Goal: Navigation & Orientation: Understand site structure

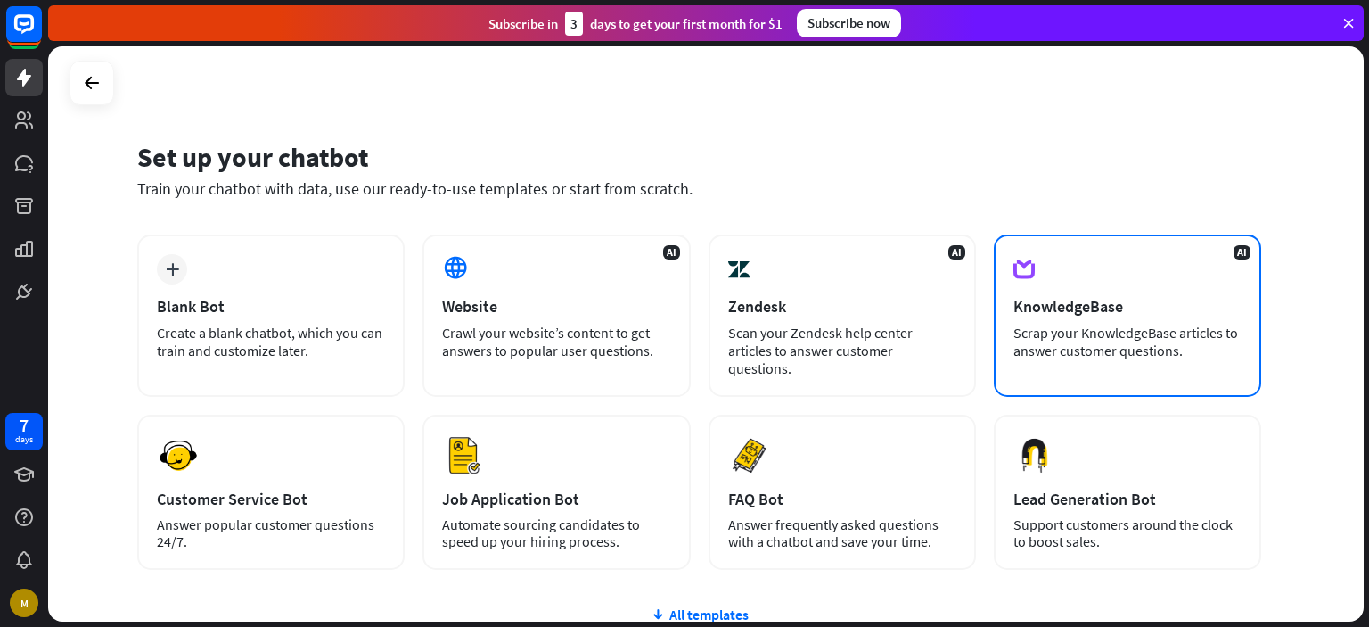
click at [1090, 297] on div "KnowledgeBase" at bounding box center [1128, 306] width 228 height 21
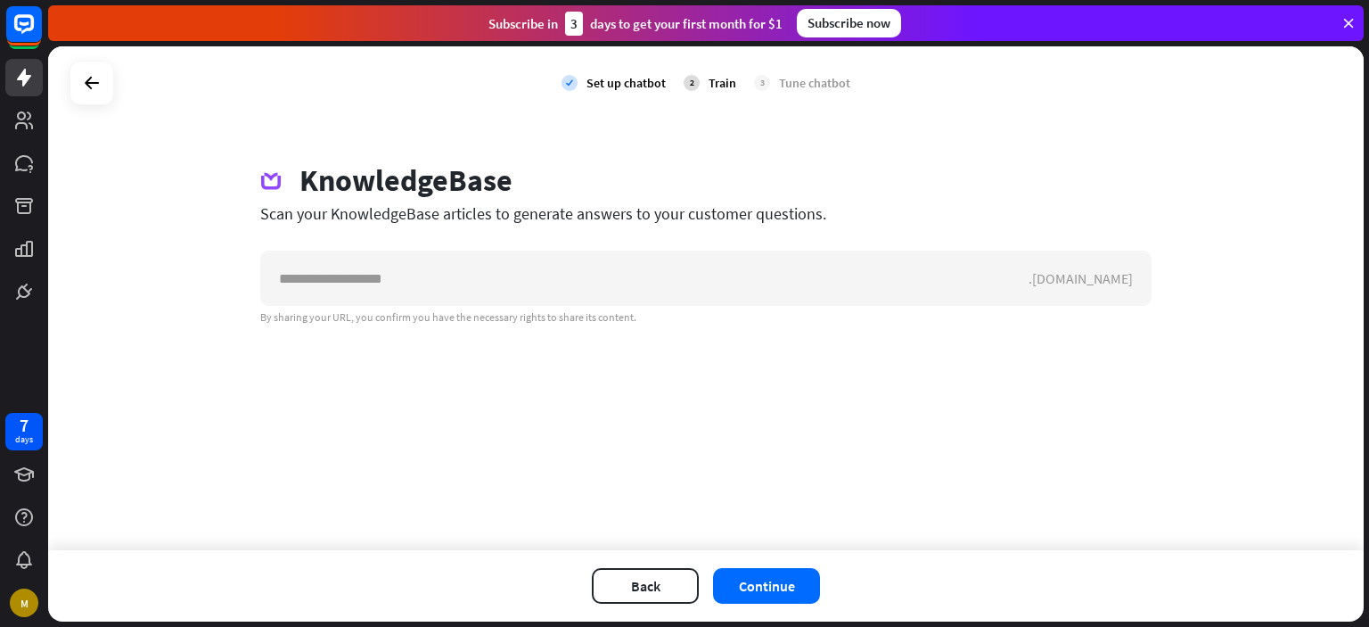
click at [11, 496] on div "7 days M" at bounding box center [24, 514] width 48 height 214
click at [15, 479] on icon at bounding box center [23, 474] width 21 height 21
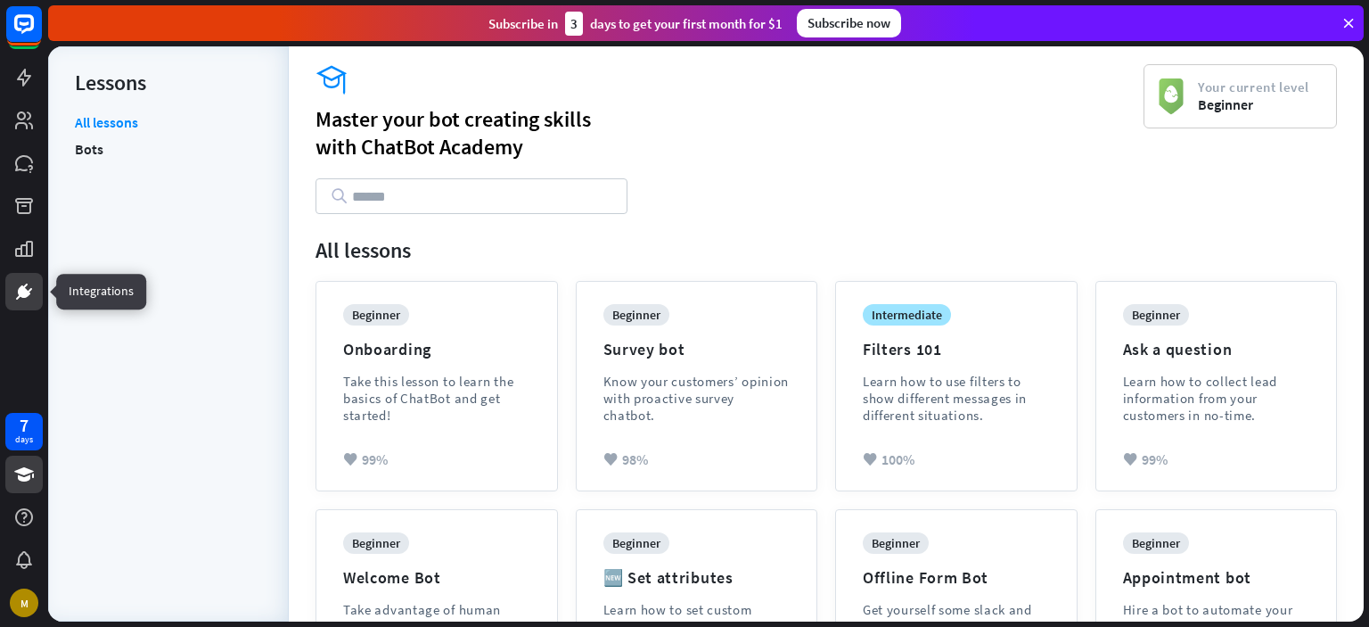
click at [24, 303] on link at bounding box center [23, 291] width 37 height 37
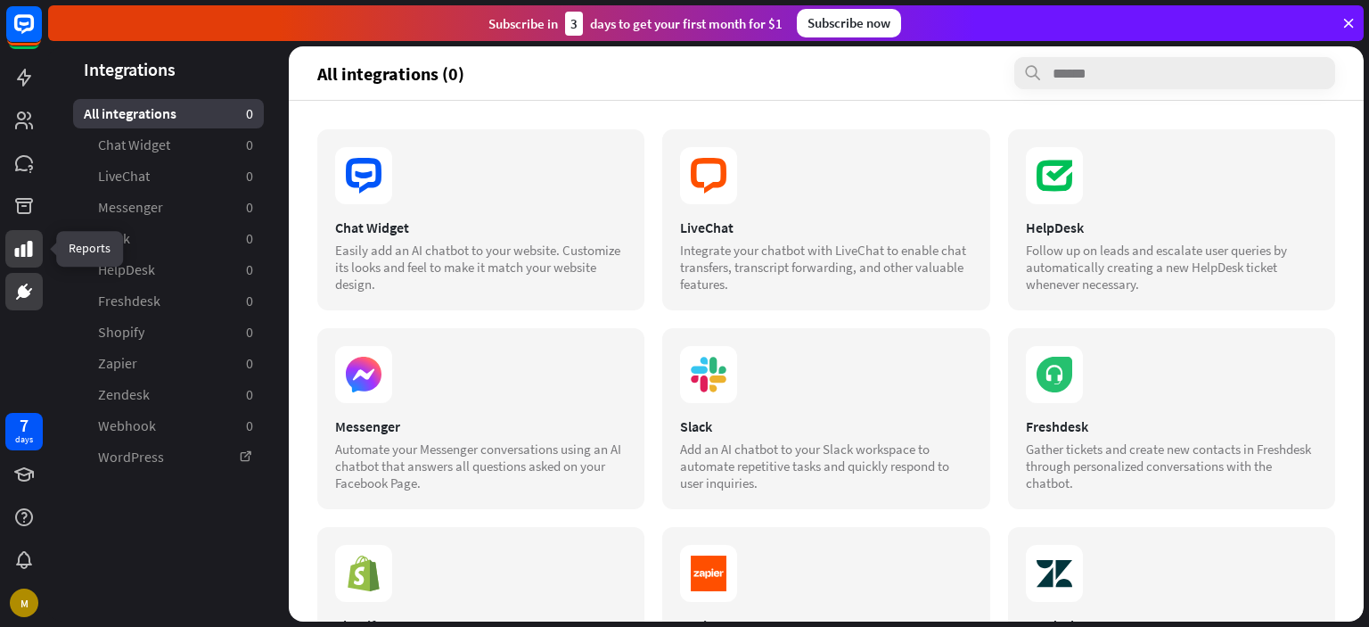
click at [18, 245] on icon at bounding box center [23, 248] width 21 height 21
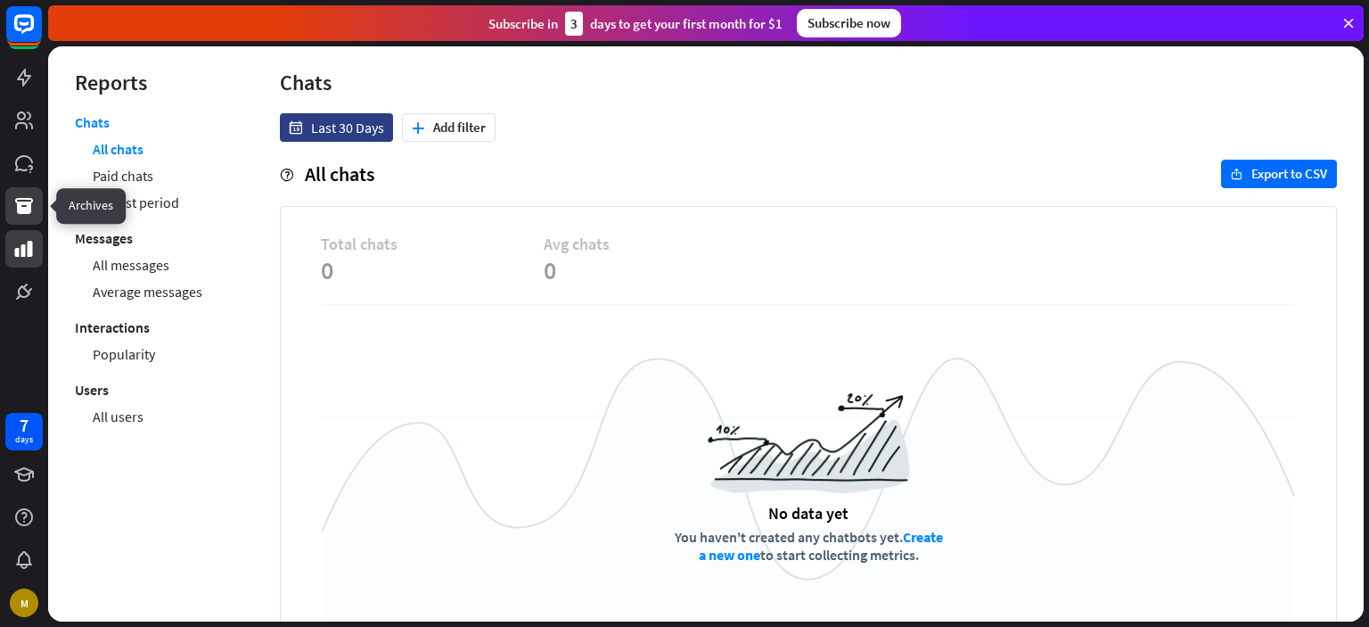
click at [24, 210] on icon at bounding box center [24, 206] width 18 height 16
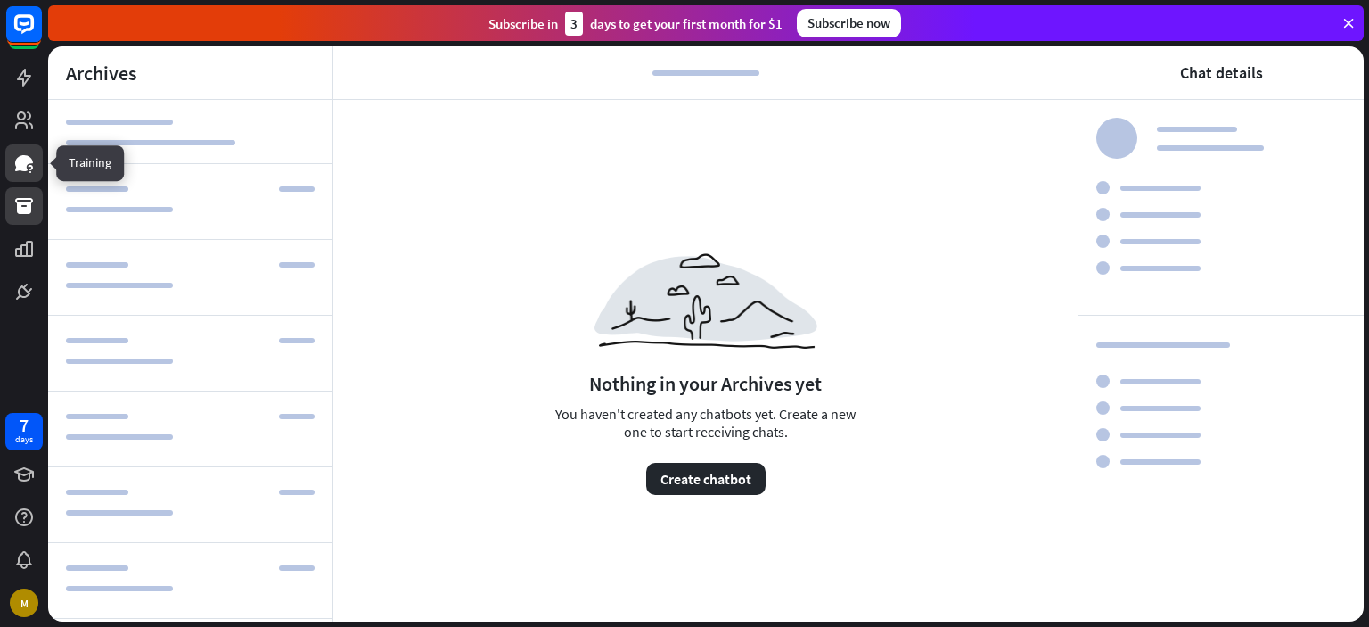
click at [14, 153] on icon at bounding box center [23, 162] width 21 height 21
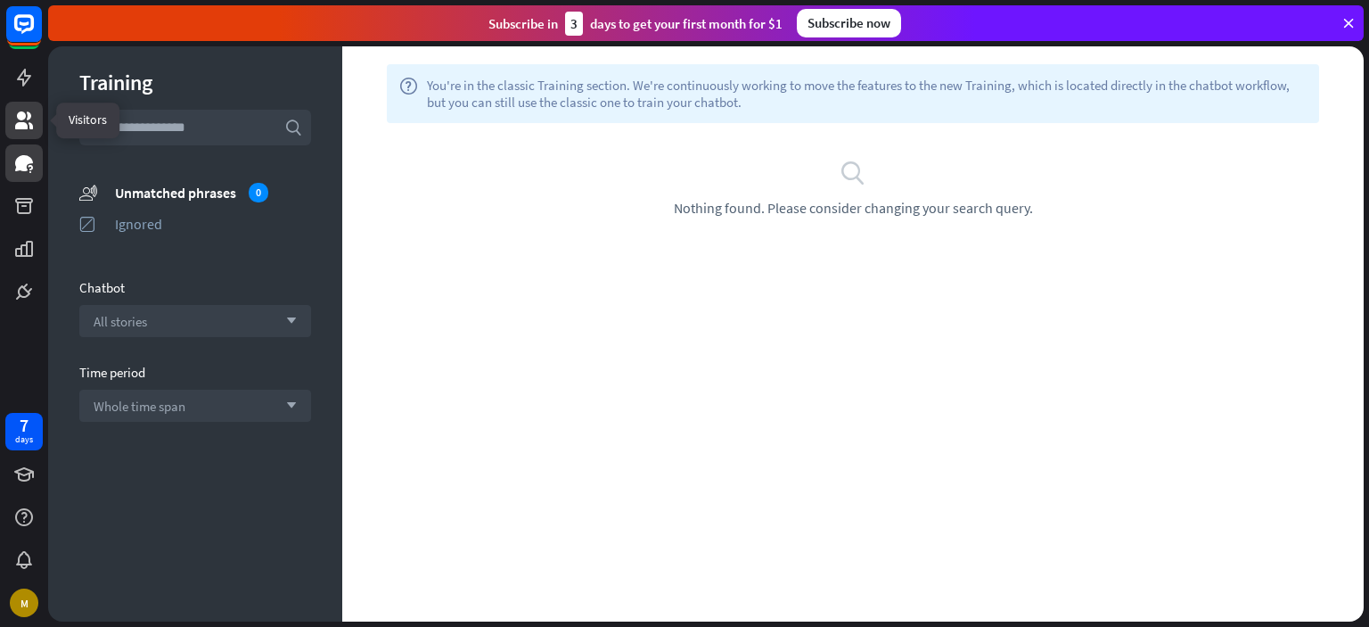
click at [29, 128] on icon at bounding box center [24, 120] width 18 height 18
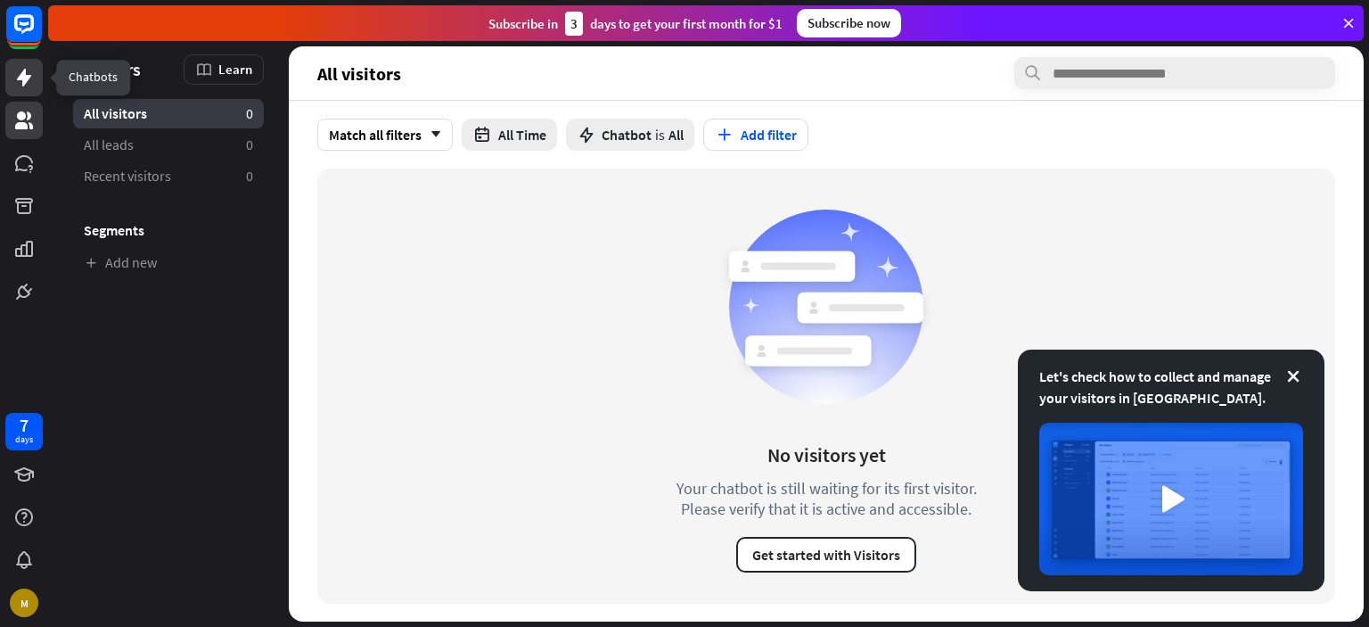
click at [29, 78] on icon at bounding box center [24, 78] width 14 height 18
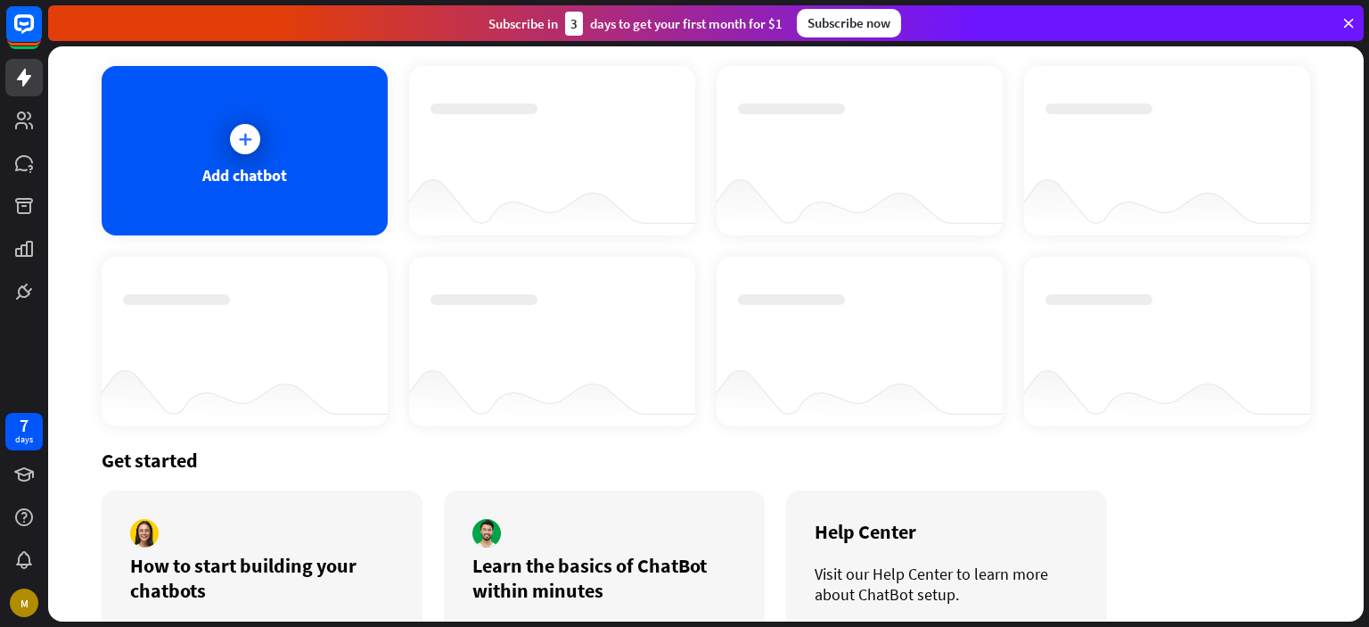
scroll to position [168, 0]
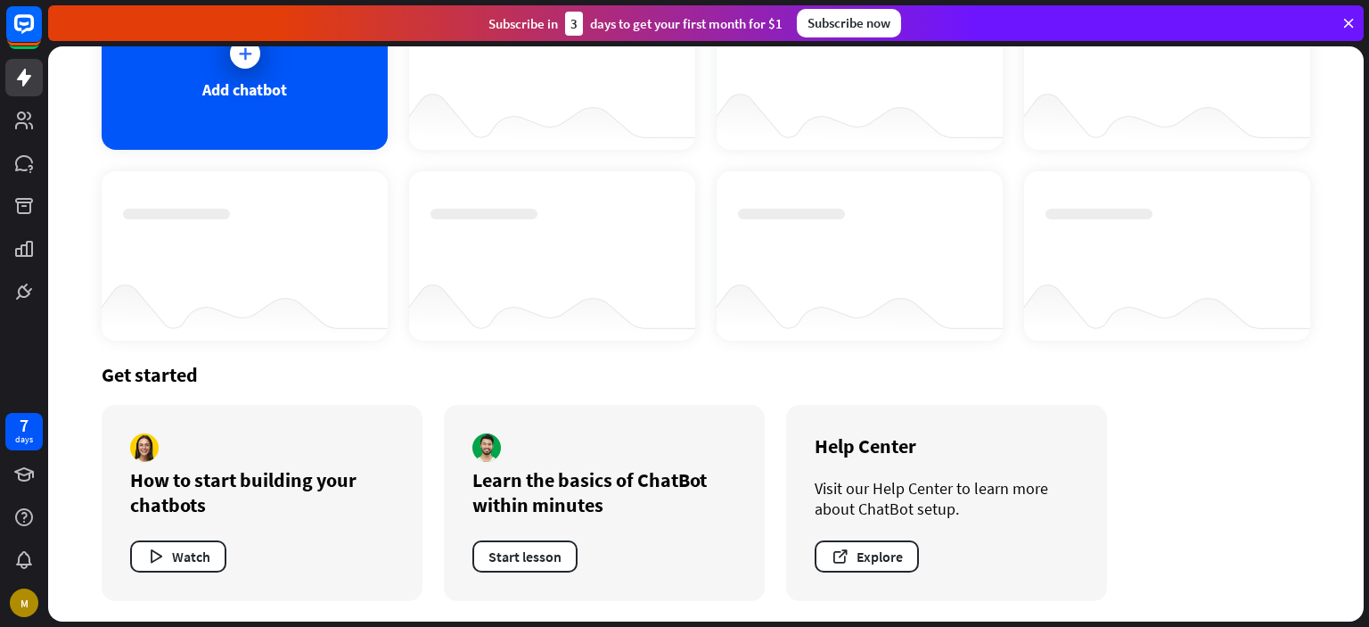
drag, startPoint x: 1356, startPoint y: 405, endPoint x: 1348, endPoint y: 198, distance: 207.0
click at [1348, 198] on div "Chatbots search Add chatbot Get started How to start building your chatbots Wat…" at bounding box center [706, 166] width 1316 height 575
click at [1368, 135] on div "Chatbots search Add chatbot Get started How to start building your chatbots Wat…" at bounding box center [708, 336] width 1321 height 580
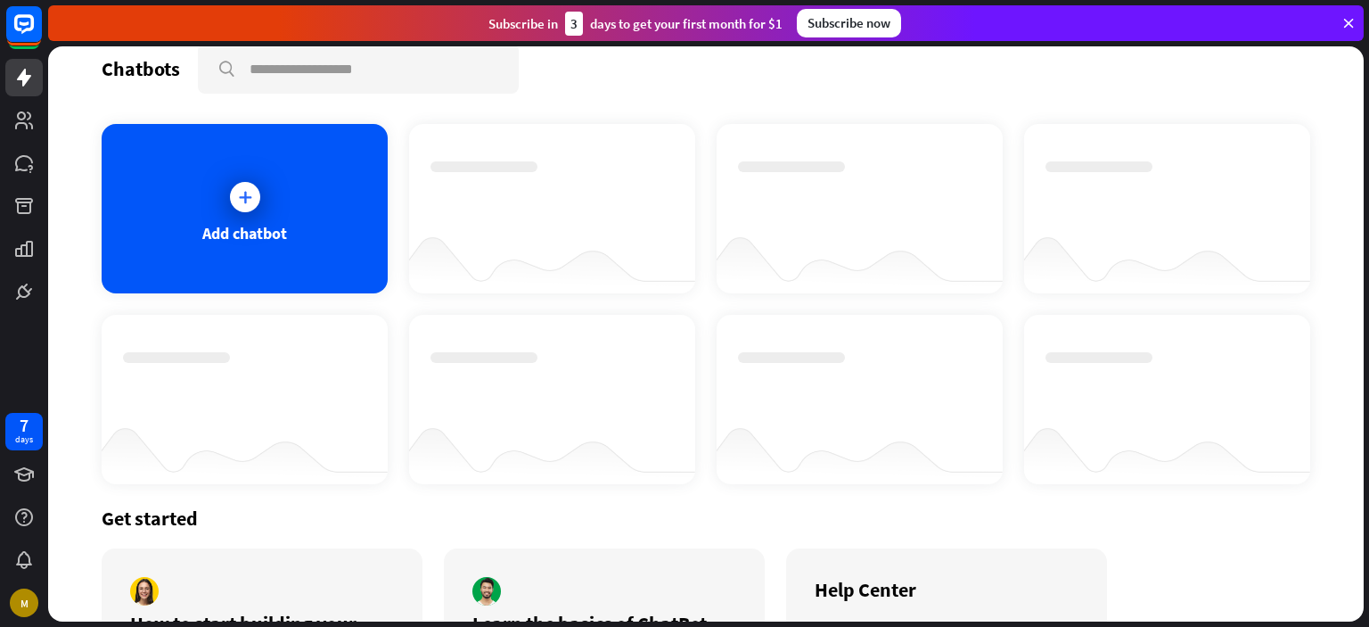
scroll to position [0, 0]
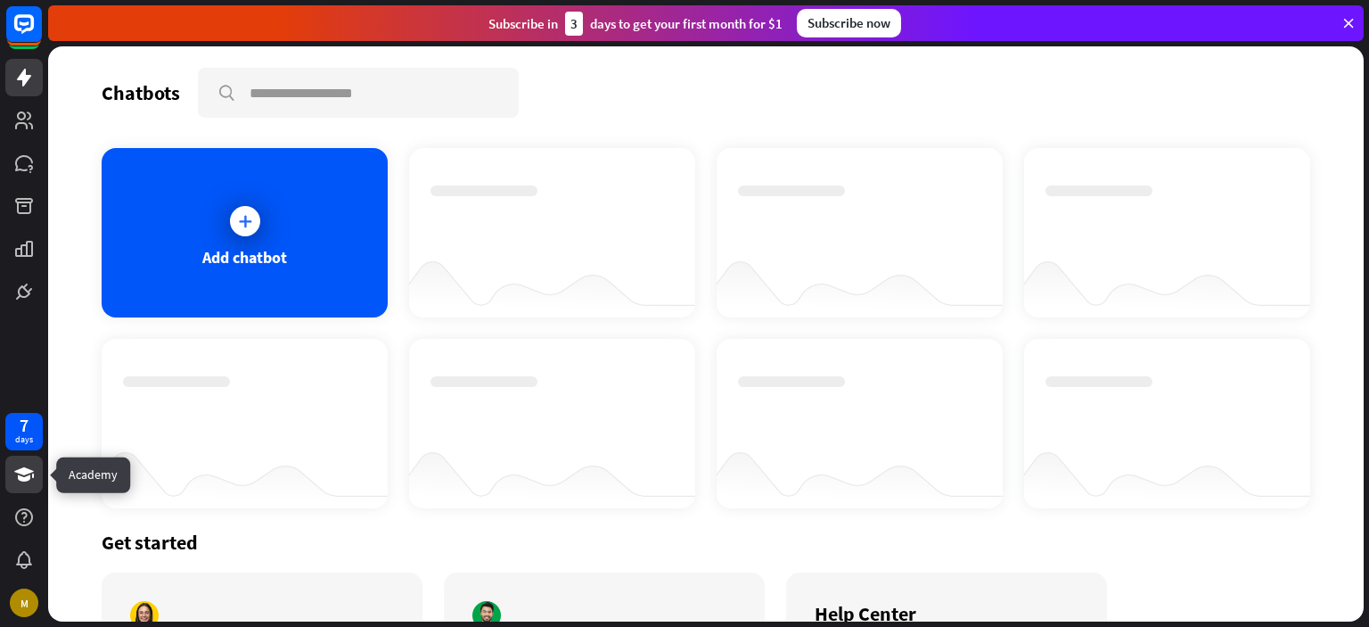
click at [13, 480] on icon at bounding box center [23, 474] width 21 height 21
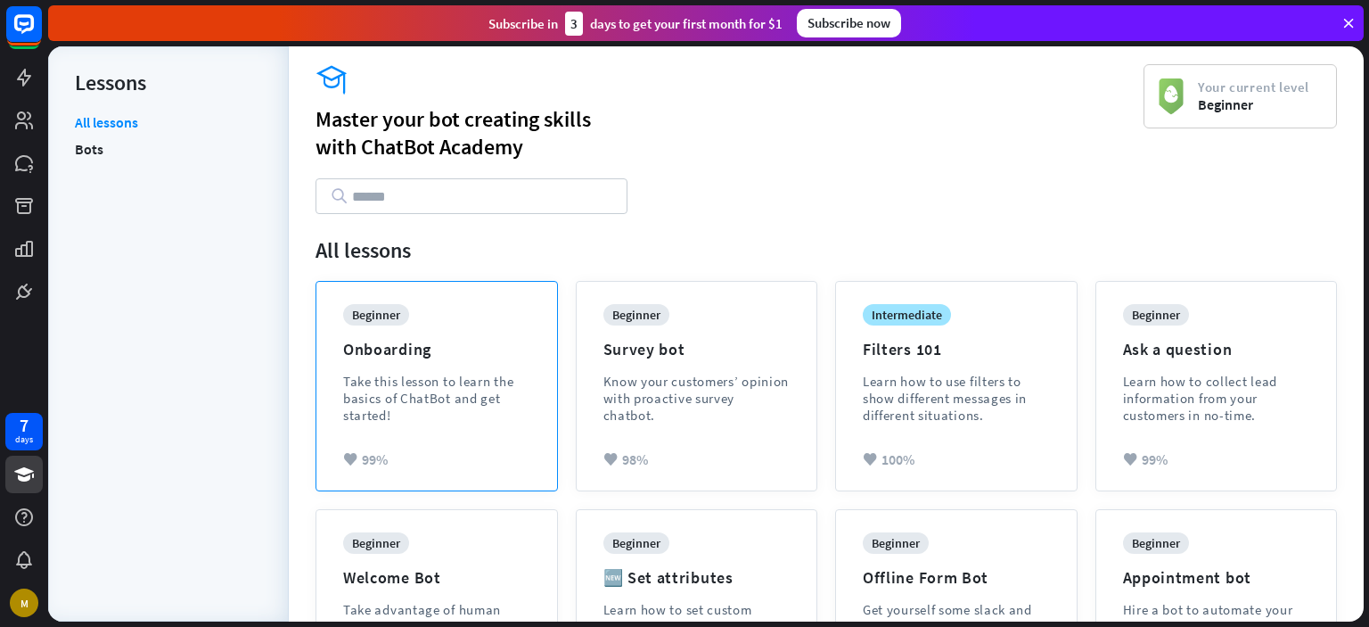
click at [407, 390] on div "Take this lesson to learn the basics of ChatBot and get started!" at bounding box center [436, 398] width 187 height 51
